Goal: Transaction & Acquisition: Purchase product/service

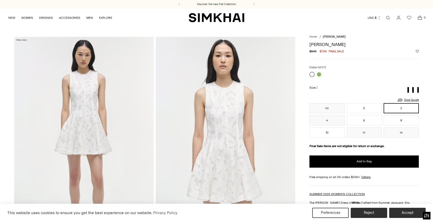
click at [388, 16] on link "Open search modal" at bounding box center [388, 18] width 10 height 10
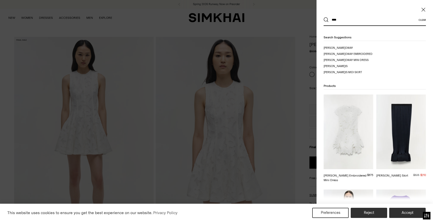
type input "****"
click at [358, 45] on div "Search suggestions holl oway holl oway embroidered holl oway mini dress holl is…" at bounding box center [375, 204] width 117 height 357
click at [336, 45] on div "Search suggestions holl oway holl oway embroidered holl oway mini dress holl is…" at bounding box center [375, 204] width 117 height 357
click at [346, 47] on span "oway" at bounding box center [350, 47] width 8 height 3
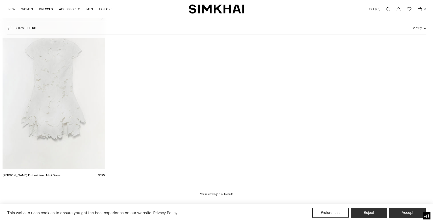
scroll to position [84, 0]
click at [61, 173] on link "[PERSON_NAME] Embroidered Mini Dress" at bounding box center [32, 175] width 58 height 4
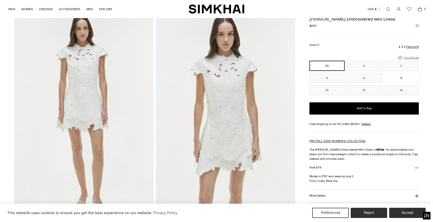
click at [409, 58] on link "Size Guide" at bounding box center [408, 57] width 22 height 6
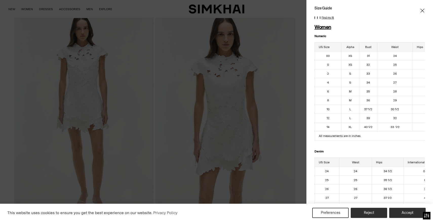
scroll to position [3, 0]
click at [424, 11] on icon "Close" at bounding box center [423, 10] width 4 height 5
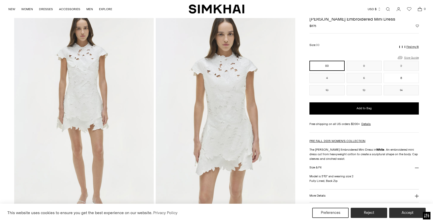
scroll to position [0, 0]
click at [408, 58] on link "Size Guide" at bounding box center [408, 57] width 22 height 6
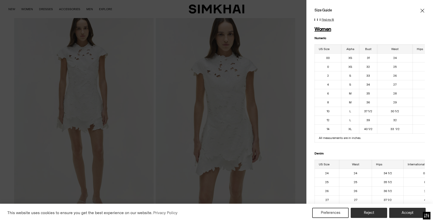
click at [423, 10] on icon "Close" at bounding box center [423, 11] width 4 height 4
